Goal: Transaction & Acquisition: Purchase product/service

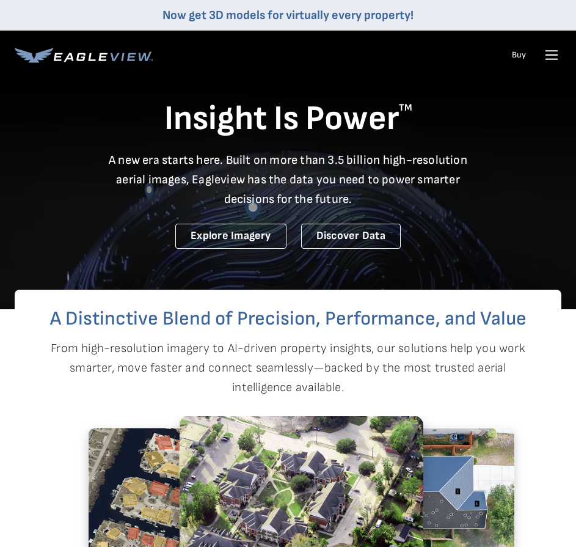
click at [555, 55] on icon at bounding box center [552, 55] width 12 height 0
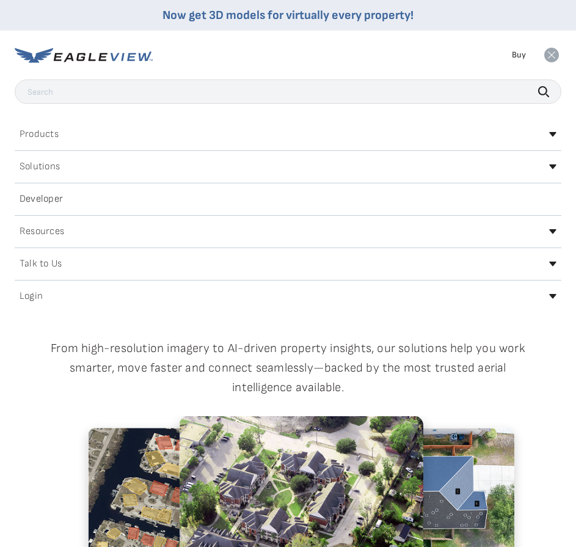
click at [149, 302] on div "Login" at bounding box center [288, 297] width 547 height 20
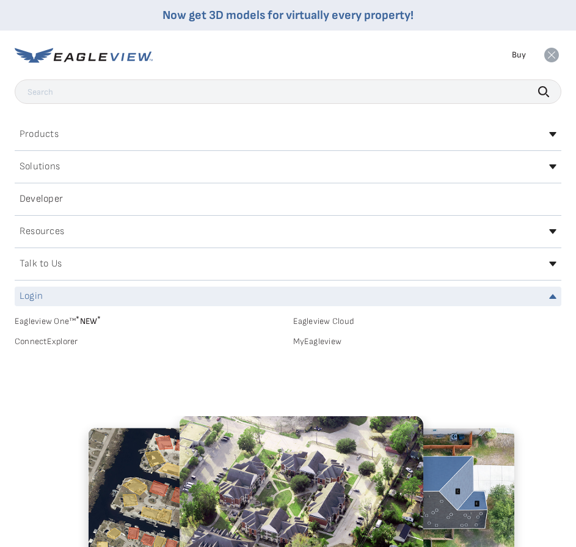
click at [307, 340] on link "MyEagleview" at bounding box center [427, 341] width 269 height 11
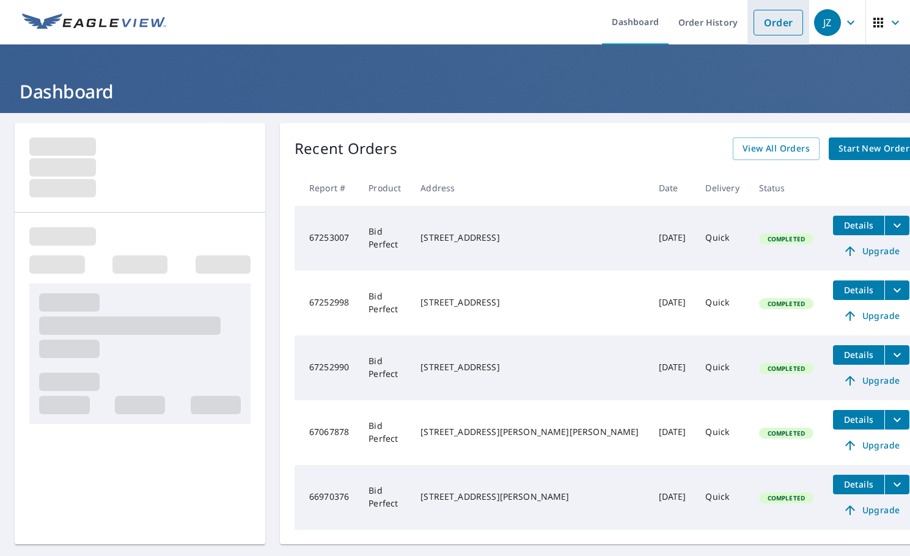
click at [585, 32] on link "Order" at bounding box center [777, 23] width 49 height 26
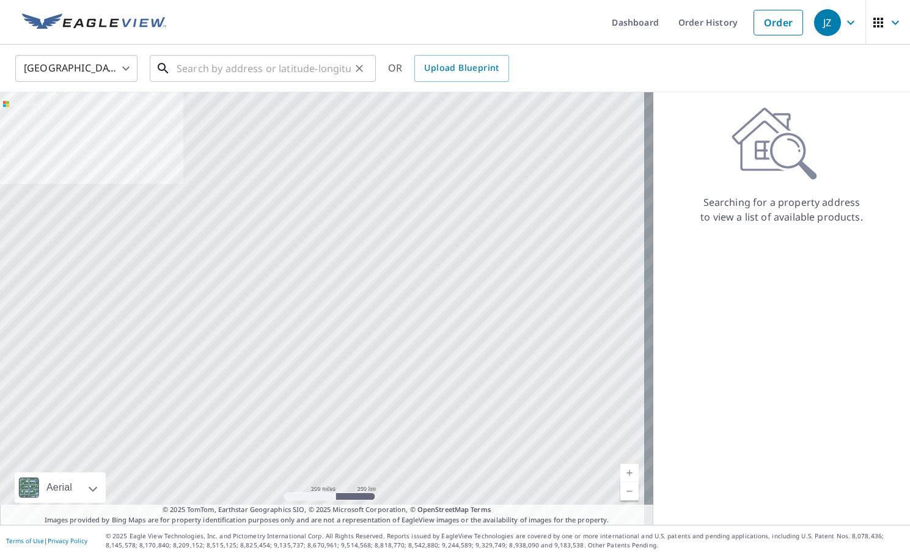
click at [191, 64] on input "text" at bounding box center [264, 68] width 174 height 34
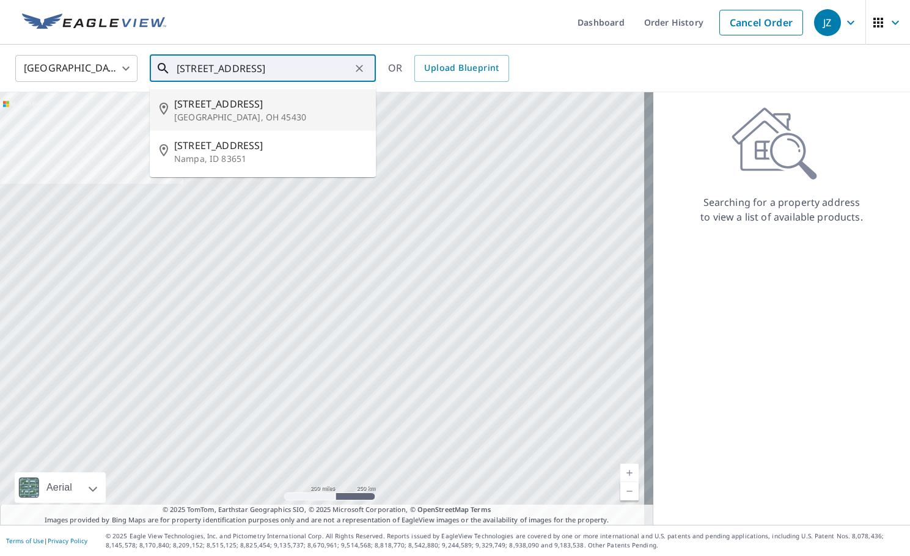
click at [189, 113] on p "[GEOGRAPHIC_DATA], OH 45430" at bounding box center [270, 117] width 192 height 12
type input "[STREET_ADDRESS][PERSON_NAME]"
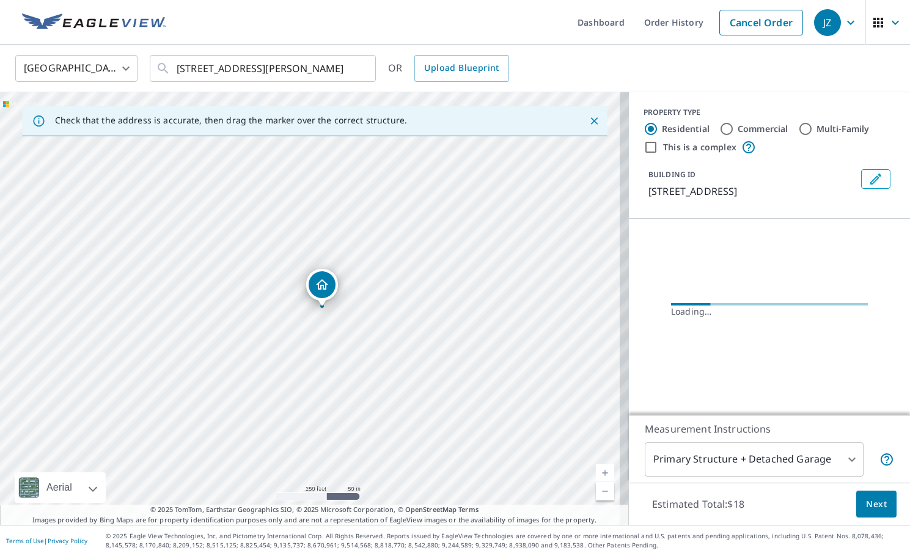
click at [585, 505] on span "Next" at bounding box center [876, 504] width 21 height 15
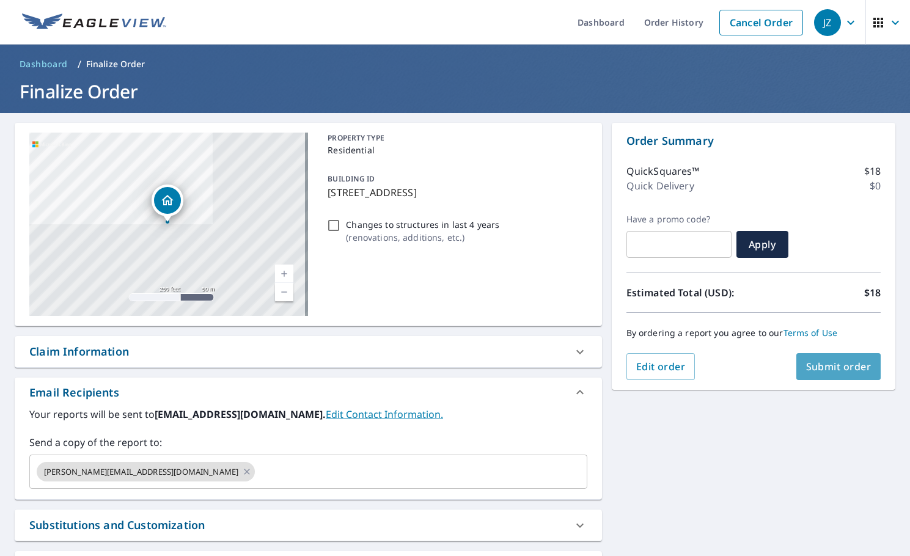
click at [585, 364] on span "Submit order" at bounding box center [838, 366] width 65 height 13
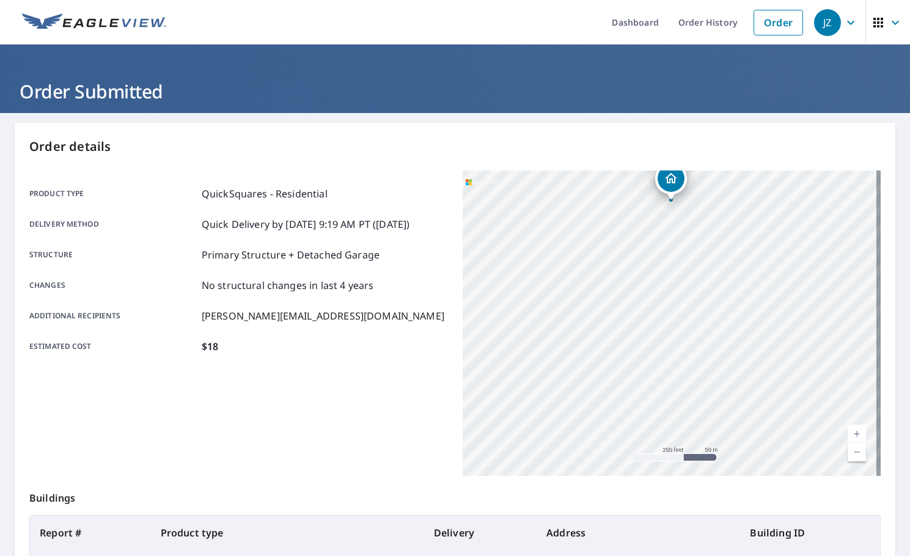
drag, startPoint x: 726, startPoint y: 417, endPoint x: 727, endPoint y: 300, distance: 116.7
click at [585, 296] on div "[STREET_ADDRESS][PERSON_NAME]" at bounding box center [672, 322] width 419 height 305
